Goal: Navigation & Orientation: Go to known website

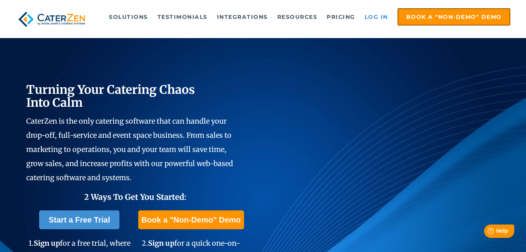
click at [370, 18] on link "Log in" at bounding box center [376, 17] width 31 height 16
click at [382, 18] on link "Log in" at bounding box center [376, 17] width 31 height 16
click at [372, 21] on link "Log in" at bounding box center [376, 17] width 31 height 16
